Goal: Task Accomplishment & Management: Manage account settings

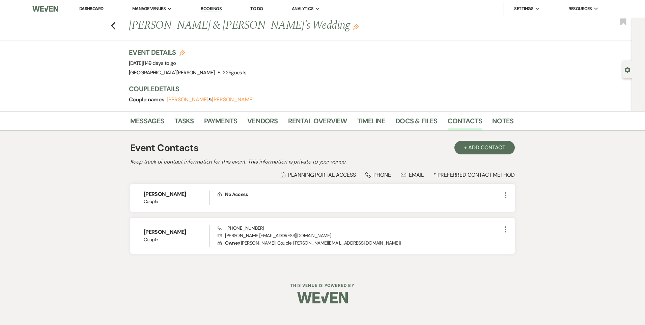
click at [99, 10] on link "Dashboard" at bounding box center [91, 9] width 24 height 6
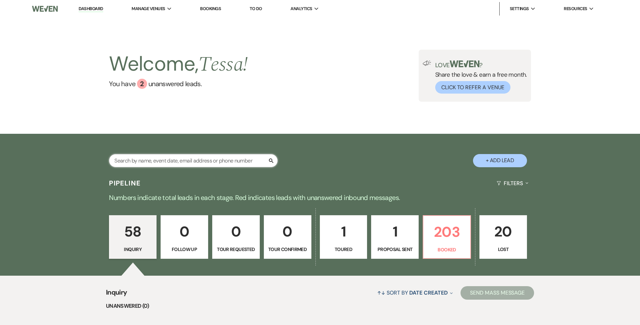
click at [227, 162] on input "text" at bounding box center [193, 160] width 169 height 13
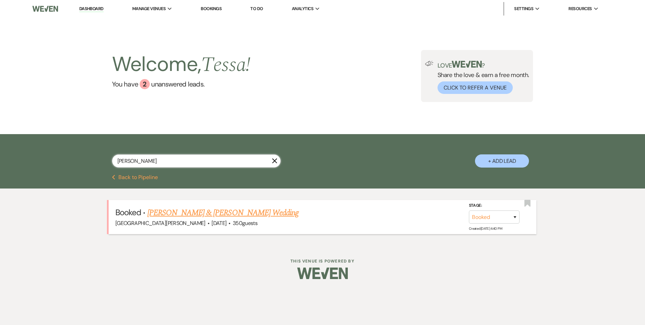
type input "[PERSON_NAME]"
click at [206, 215] on link "[PERSON_NAME] & [PERSON_NAME] Wedding" at bounding box center [222, 213] width 151 height 12
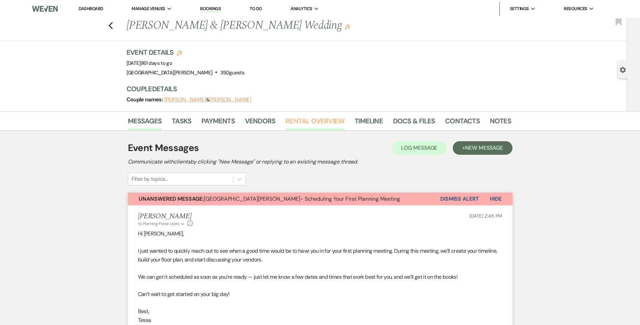
click at [298, 127] on link "Rental Overview" at bounding box center [315, 122] width 59 height 15
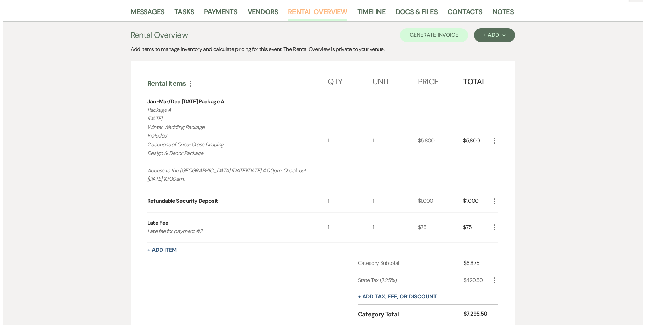
scroll to position [68, 0]
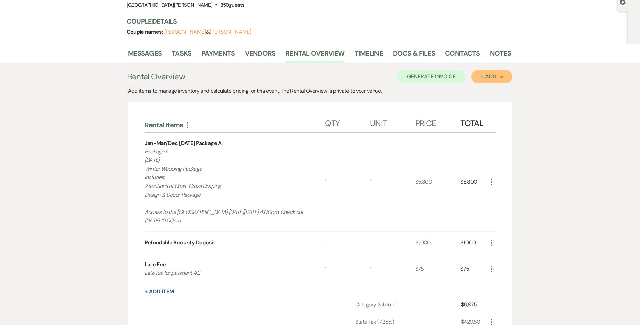
click at [497, 82] on button "+ Add Next" at bounding box center [492, 77] width 41 height 14
click at [486, 95] on button "Item" at bounding box center [489, 92] width 34 height 10
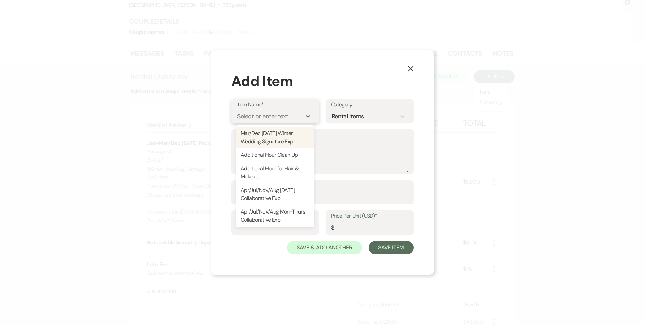
click at [273, 110] on div "Select or enter text..." at bounding box center [269, 116] width 65 height 12
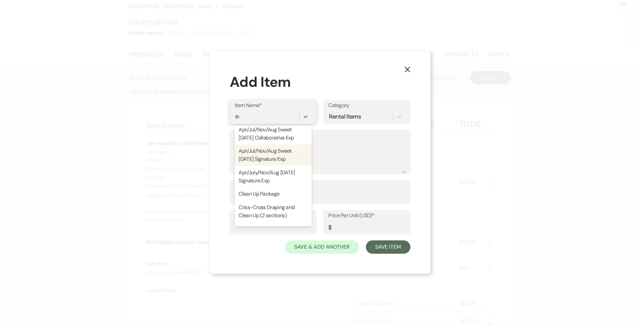
scroll to position [0, 0]
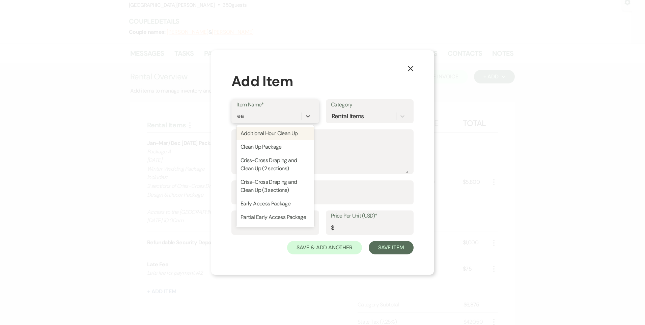
type input "ear"
drag, startPoint x: 278, startPoint y: 133, endPoint x: 360, endPoint y: 138, distance: 82.2
click at [360, 138] on form "Item Name* option Early Access Package focused, 19 of 63. 4 results available f…" at bounding box center [323, 176] width 182 height 155
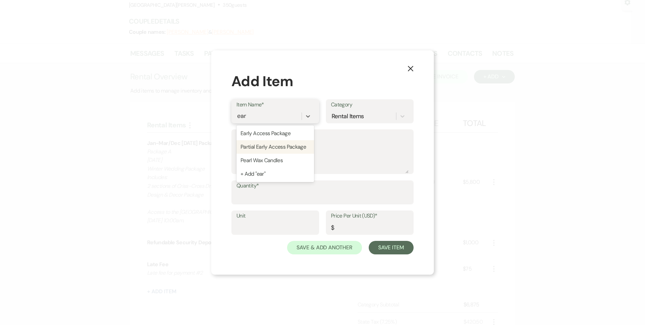
click at [289, 148] on div "Partial Early Access Package" at bounding box center [276, 147] width 78 height 14
type textarea "- Early Access time desired for ONE suite."
type input "1"
type input "187.5"
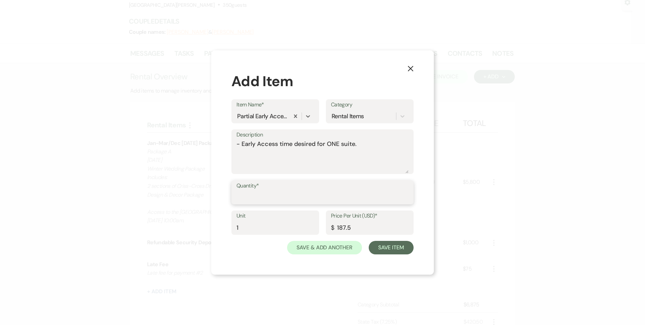
click at [253, 193] on input "Quantity*" at bounding box center [323, 196] width 172 height 13
type input "1"
drag, startPoint x: 359, startPoint y: 145, endPoint x: 188, endPoint y: 157, distance: 171.9
click at [188, 157] on div "X Add Item Item Name* Partial Early Access Package Category Rental Items Descri…" at bounding box center [322, 162] width 645 height 325
type textarea "Early Access for Bridal Suite on [DATE] [DATE] Rental - already has access to […"
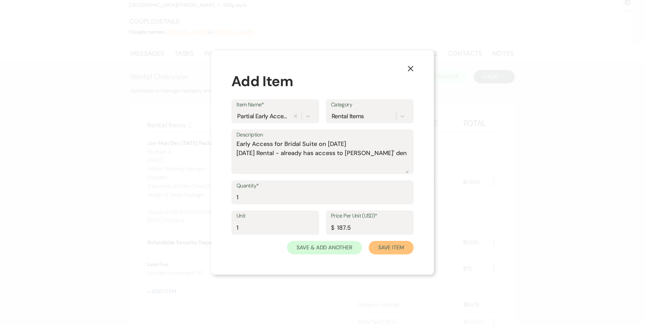
click at [394, 250] on button "Save Item" at bounding box center [391, 248] width 45 height 14
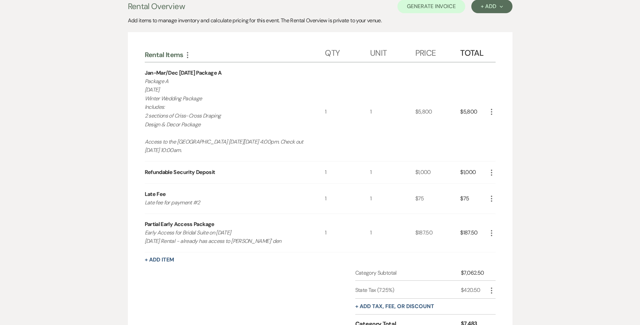
scroll to position [234, 0]
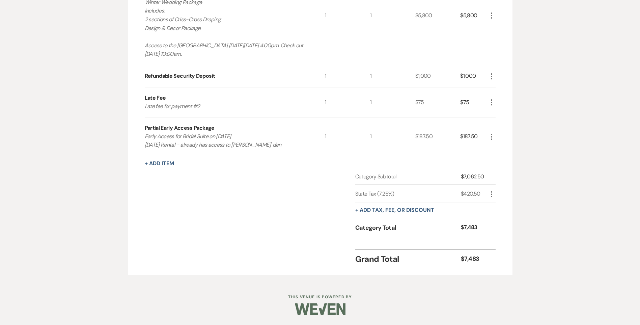
click at [492, 193] on icon "More" at bounding box center [492, 194] width 8 height 8
click at [495, 207] on icon "Pencil" at bounding box center [497, 207] width 4 height 5
select select "3"
select select "false"
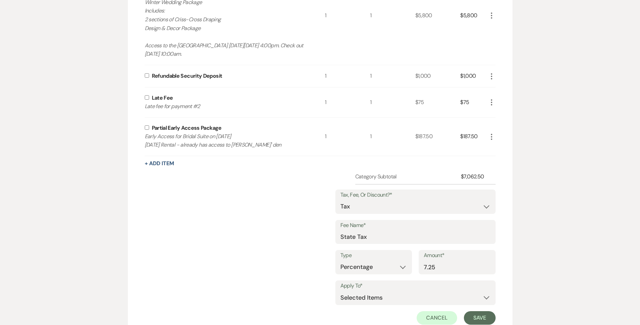
click at [146, 126] on input "checkbox" at bounding box center [147, 127] width 4 height 4
checkbox input "true"
click at [487, 316] on button "Save" at bounding box center [480, 318] width 32 height 14
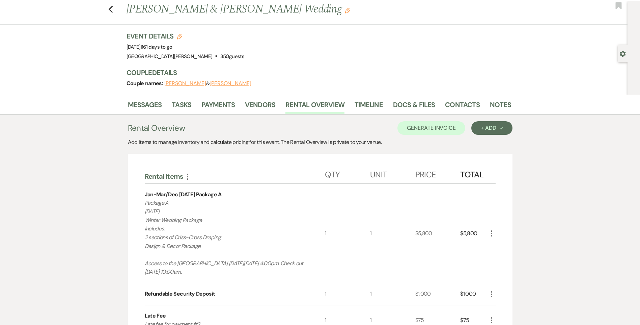
scroll to position [0, 0]
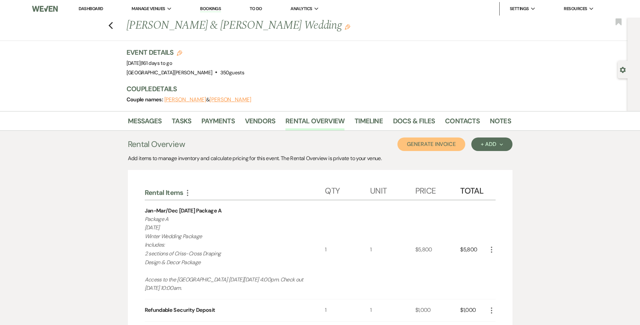
click at [454, 146] on button "Generate Invoice" at bounding box center [432, 144] width 68 height 14
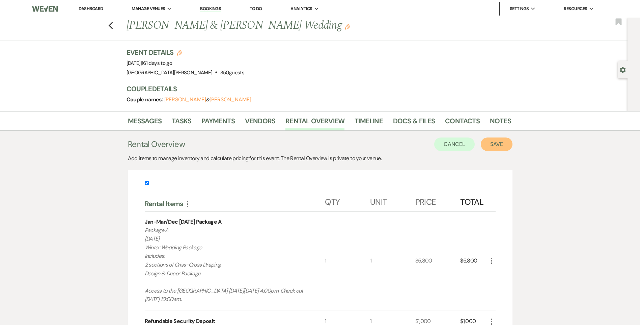
click at [495, 146] on button "Save" at bounding box center [497, 144] width 32 height 14
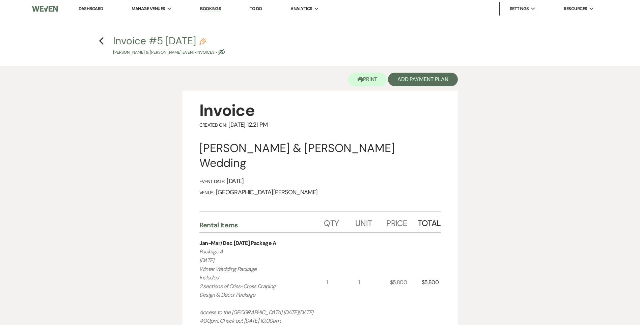
click at [423, 72] on div "Printer Print Add Payment Plan" at bounding box center [320, 78] width 275 height 25
click at [421, 81] on button "Add Payment Plan" at bounding box center [423, 80] width 70 height 14
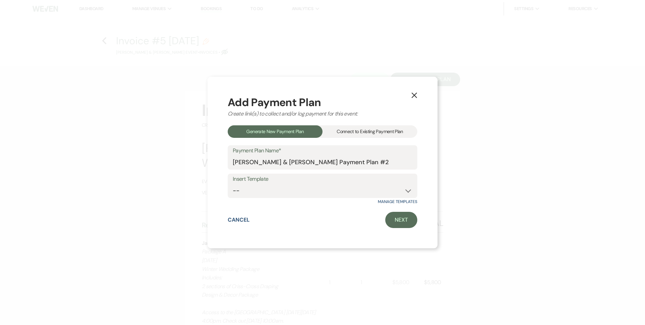
click at [369, 128] on div "Connect to Existing Payment Plan" at bounding box center [370, 131] width 95 height 12
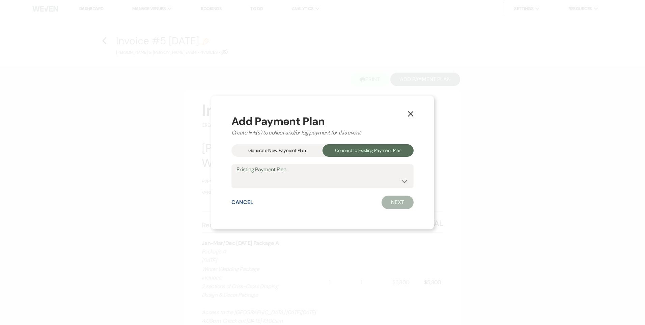
click at [316, 173] on label "Existing Payment Plan" at bounding box center [323, 170] width 172 height 10
click at [316, 183] on select "[PERSON_NAME] & [PERSON_NAME] Payment Plan #2" at bounding box center [323, 180] width 172 height 13
select select "21266"
click at [237, 174] on select "[PERSON_NAME] & [PERSON_NAME] Payment Plan #2" at bounding box center [323, 180] width 172 height 13
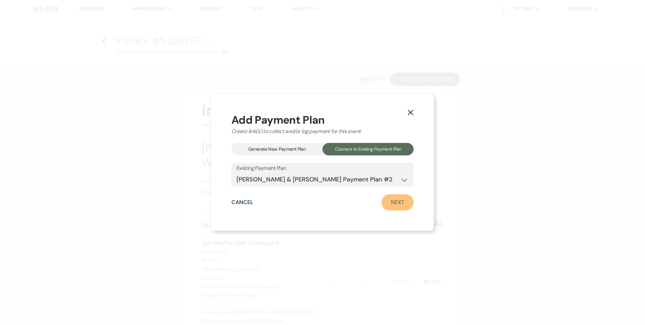
click at [398, 204] on link "Next" at bounding box center [398, 202] width 32 height 16
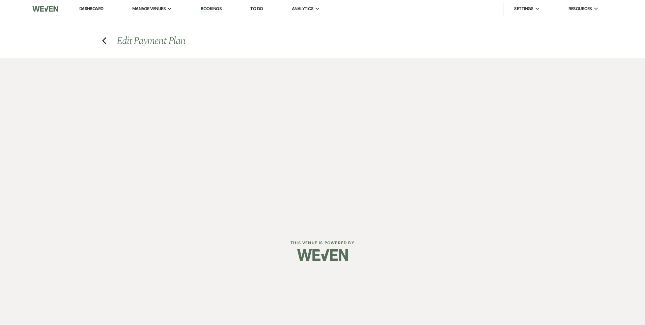
select select "29147"
select select "1"
select select "true"
select select "1"
select select "true"
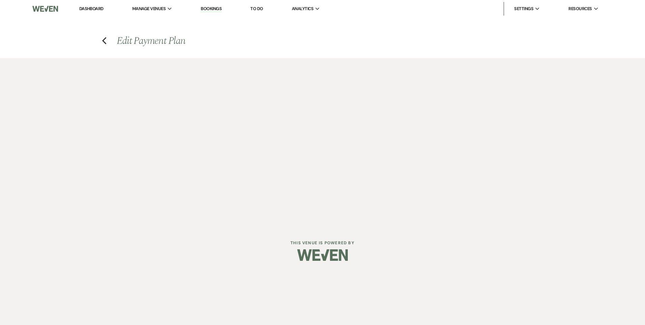
select select "1"
select select "true"
select select "2"
select select "flat"
select select "true"
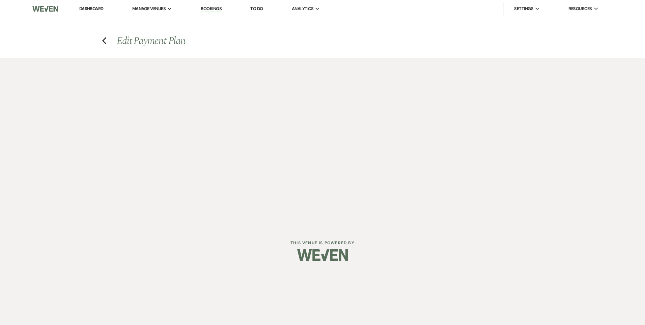
select select "client"
select select "days"
select select "2"
select select "flat"
select select "true"
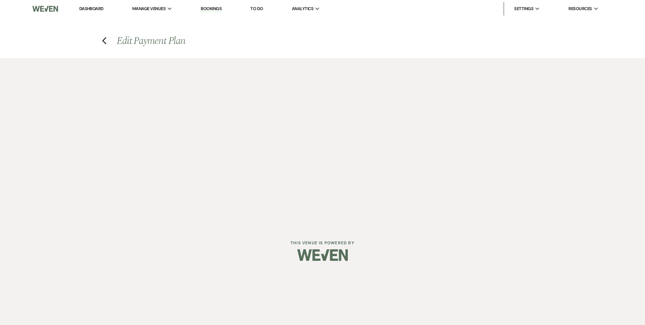
select select "client"
select select "weeks"
select select "client"
select select "days"
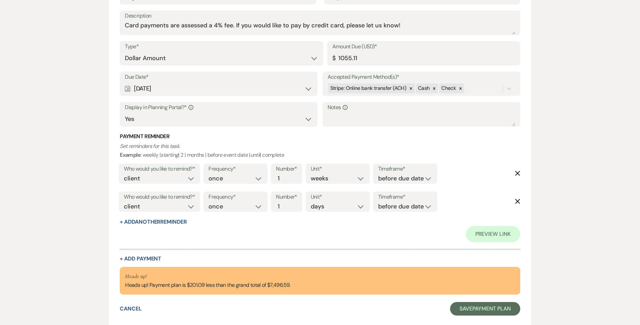
scroll to position [1255, 0]
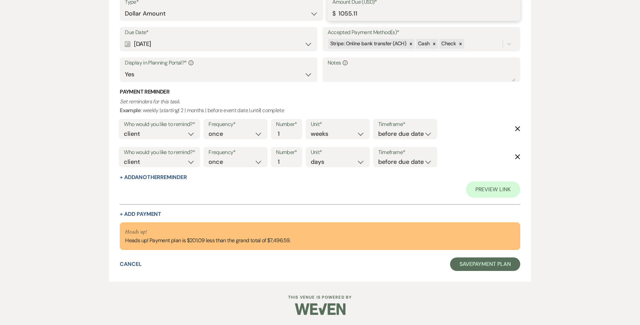
click at [341, 14] on input "1055.11" at bounding box center [423, 13] width 183 height 13
click at [347, 12] on input "1155.11" at bounding box center [423, 13] width 183 height 13
click at [357, 16] on input "1157.11" at bounding box center [423, 13] width 183 height 13
type input "1157.00"
click at [417, 86] on div "Due Date* Calendar [DATE] Expand Accepted Payment Method(s)* Stripe: Online ban…" at bounding box center [320, 57] width 400 height 61
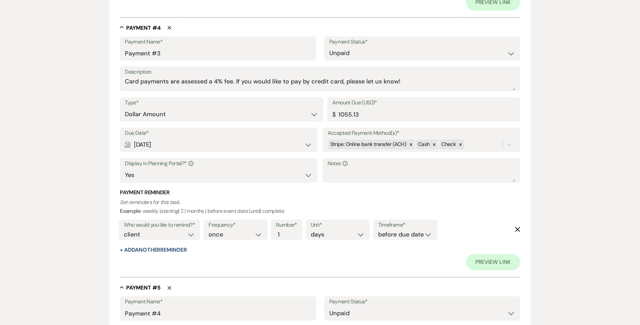
scroll to position [883, 0]
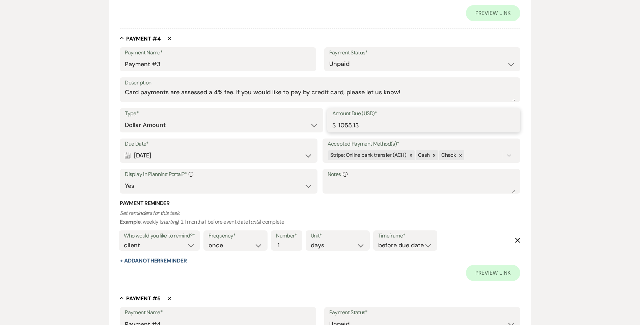
click at [358, 124] on input "1055.13" at bounding box center [423, 124] width 183 height 13
click at [350, 124] on input "1055.13" at bounding box center [423, 124] width 183 height 13
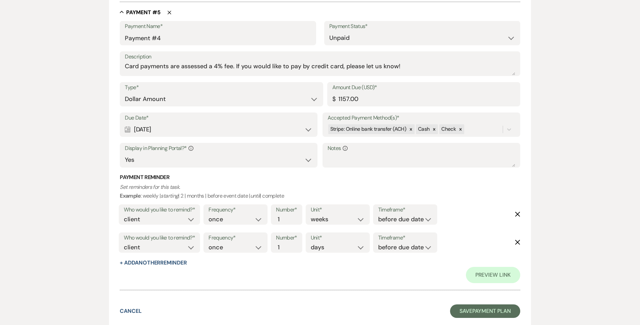
scroll to position [1216, 0]
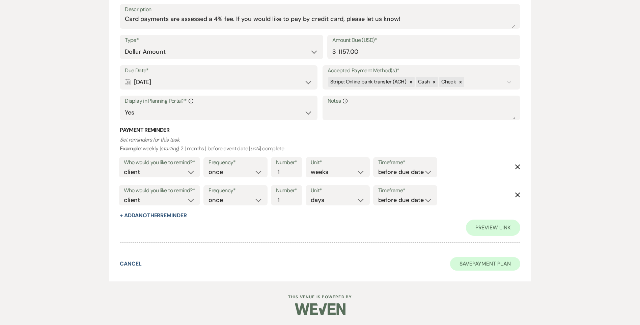
type input "1154.33"
click at [487, 264] on button "Save Payment Plan" at bounding box center [485, 264] width 70 height 14
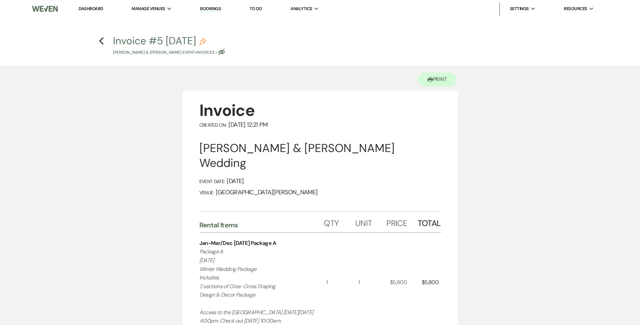
click at [105, 41] on h4 "Previous Invoice #5 [DATE] Pencil [PERSON_NAME] & [PERSON_NAME] Event • Invoice…" at bounding box center [320, 45] width 486 height 22
click at [100, 41] on use "button" at bounding box center [101, 40] width 4 height 7
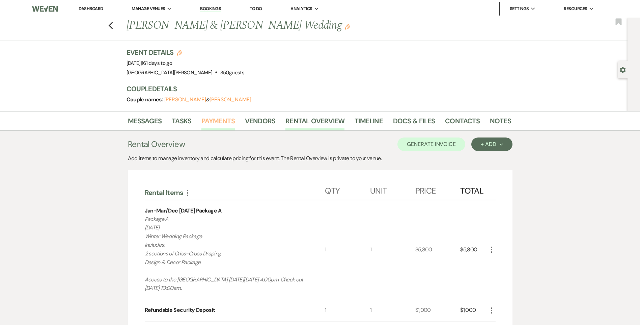
click at [229, 124] on link "Payments" at bounding box center [217, 122] width 33 height 15
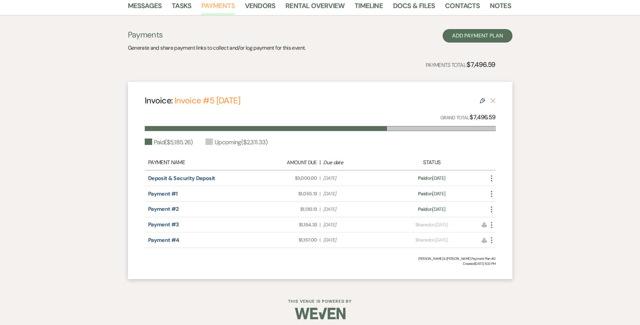
scroll to position [119, 0]
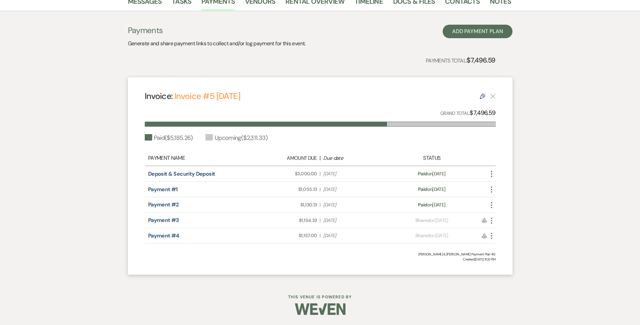
drag, startPoint x: 585, startPoint y: 169, endPoint x: 544, endPoint y: 142, distance: 49.1
click at [584, 167] on div "Messages Tasks Payments Vendors Rental Overview Timeline Docs & Files Contacts …" at bounding box center [320, 137] width 640 height 290
